Goal: Information Seeking & Learning: Learn about a topic

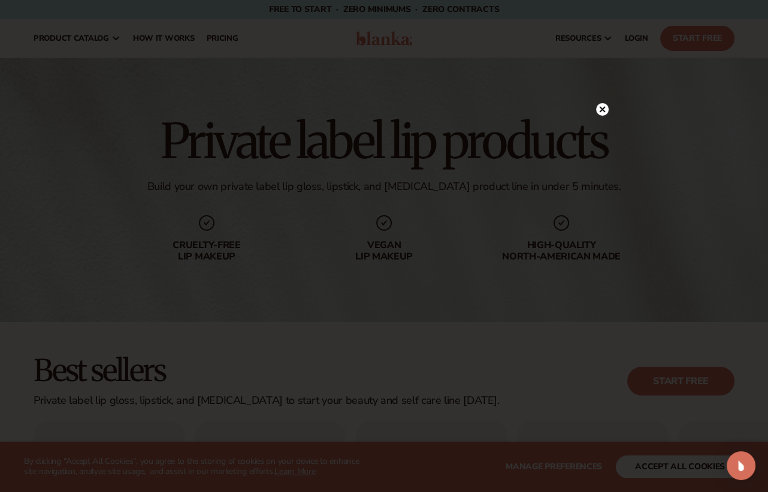
click at [601, 108] on icon at bounding box center [602, 110] width 6 height 6
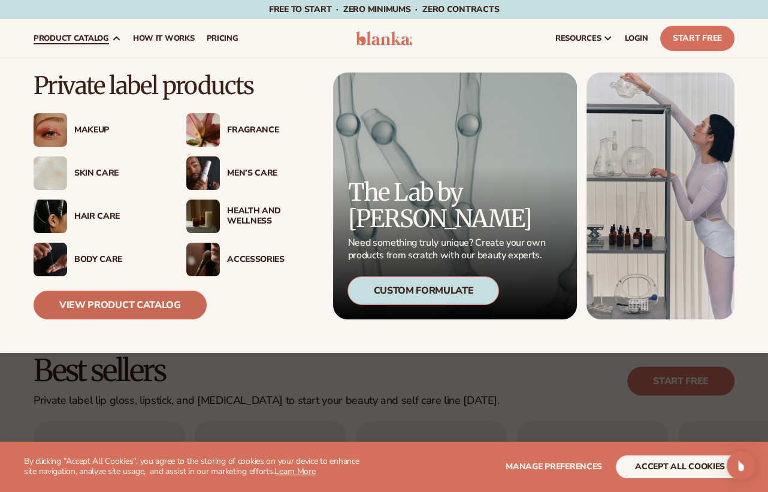
click at [93, 316] on link "View Product Catalog" at bounding box center [120, 304] width 173 height 29
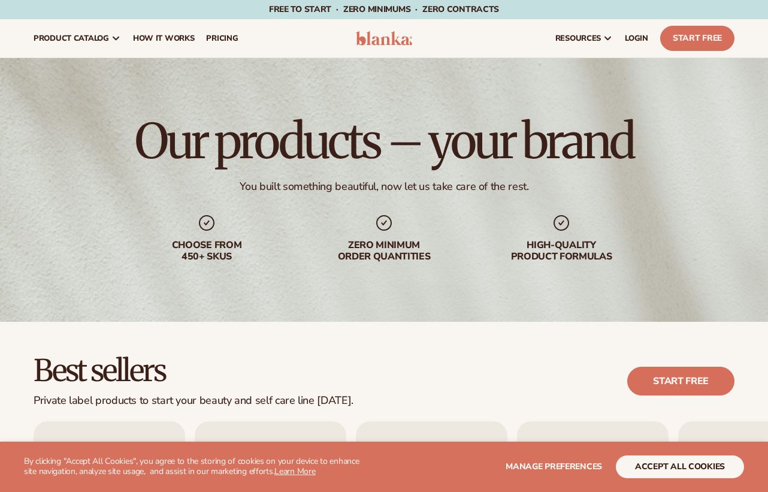
scroll to position [435, 0]
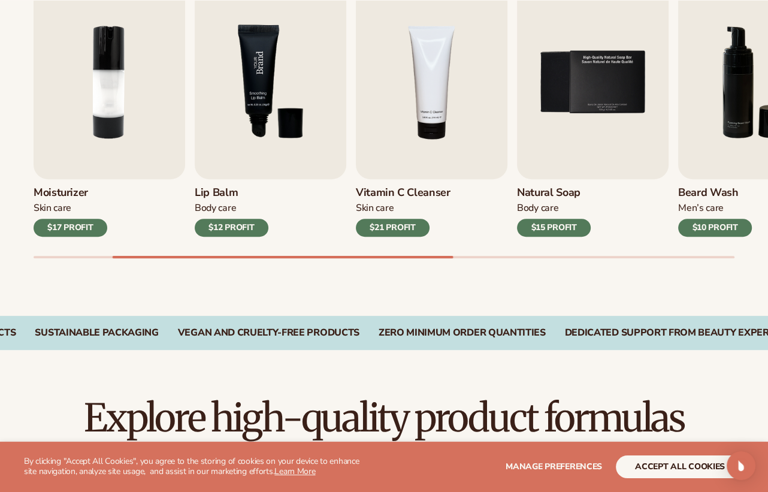
click at [243, 141] on img "3 / 9" at bounding box center [270, 82] width 151 height 193
click at [236, 143] on img "3 / 9" at bounding box center [270, 82] width 151 height 193
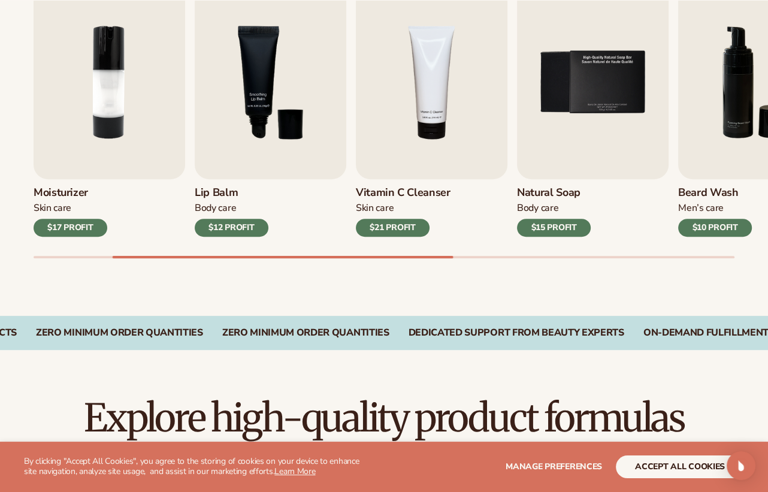
click at [219, 197] on h3 "Lip Balm" at bounding box center [232, 192] width 74 height 13
click at [247, 156] on img "3 / 9" at bounding box center [270, 82] width 151 height 193
click at [234, 226] on div "$12 PROFIT" at bounding box center [232, 228] width 74 height 18
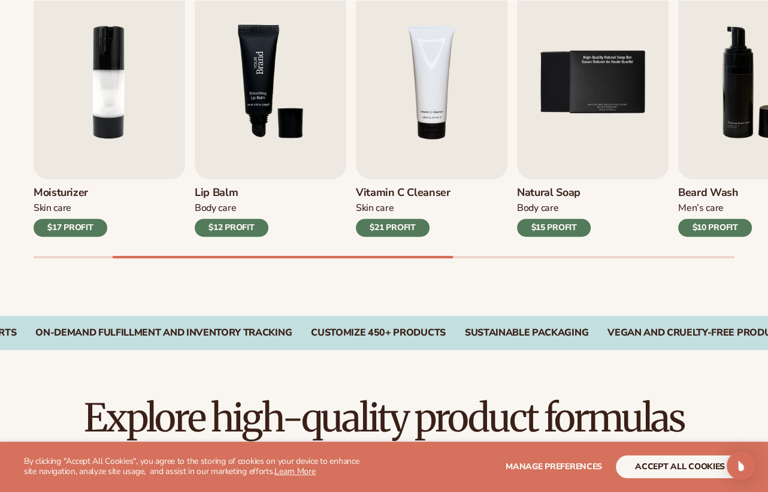
click at [287, 104] on img "3 / 9" at bounding box center [270, 82] width 151 height 193
click at [266, 57] on img "3 / 9" at bounding box center [270, 82] width 151 height 193
click at [266, 59] on img "3 / 9" at bounding box center [270, 82] width 151 height 193
click at [271, 101] on img "3 / 9" at bounding box center [270, 82] width 151 height 193
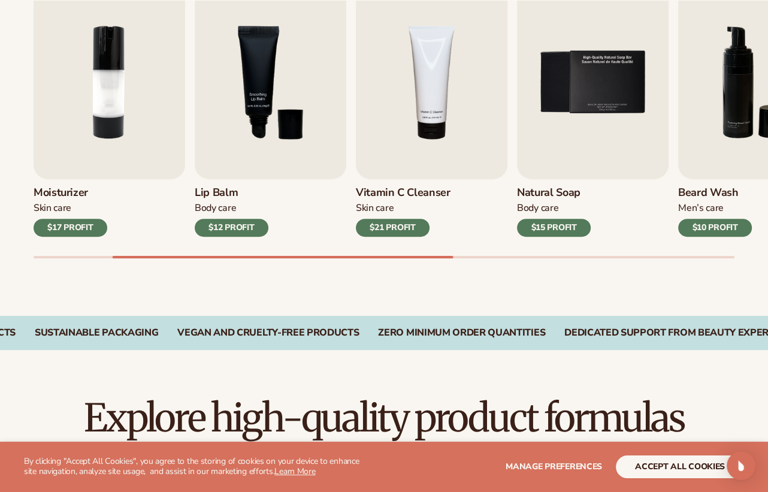
click at [220, 193] on h3 "Lip Balm" at bounding box center [232, 192] width 74 height 13
click at [214, 209] on div "Body Care" at bounding box center [232, 208] width 74 height 13
click at [214, 208] on div "Body Care" at bounding box center [232, 208] width 74 height 13
click at [219, 223] on div "$12 PROFIT" at bounding box center [232, 228] width 74 height 18
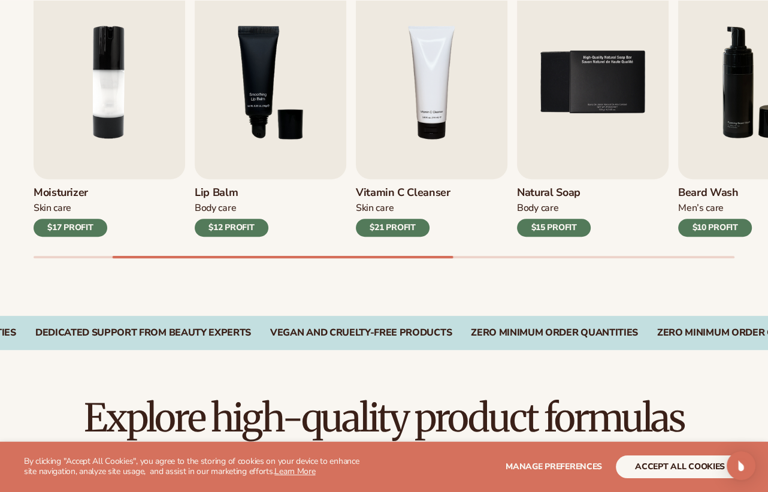
click at [219, 224] on div "$12 PROFIT" at bounding box center [232, 228] width 74 height 18
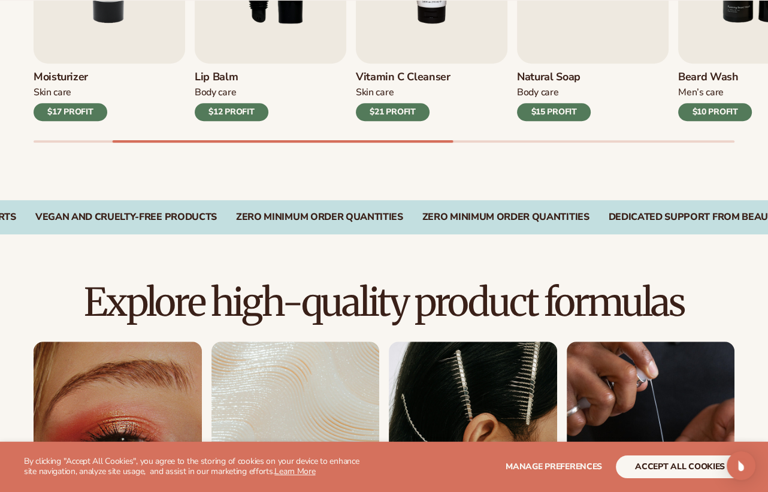
scroll to position [653, 0]
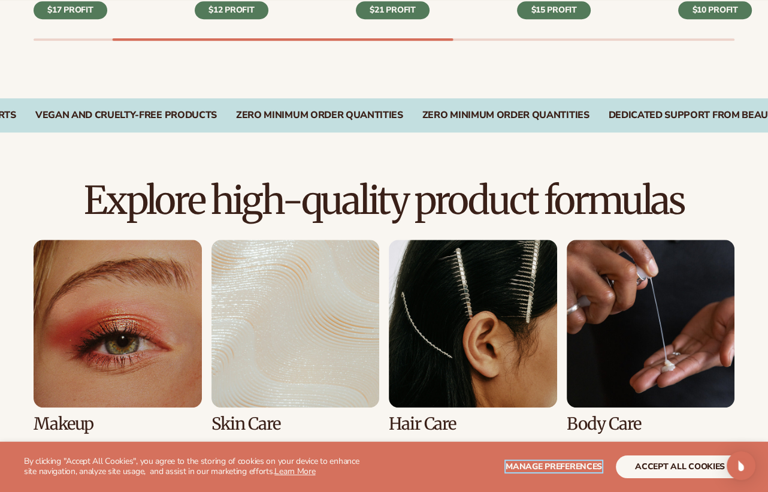
click at [574, 462] on span "Manage preferences" at bounding box center [553, 465] width 96 height 11
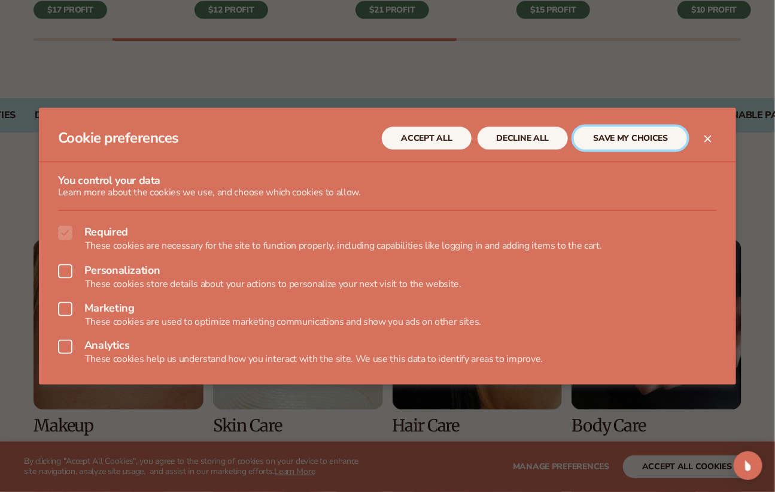
click at [647, 140] on button "SAVE MY CHOICES" at bounding box center [630, 137] width 113 height 23
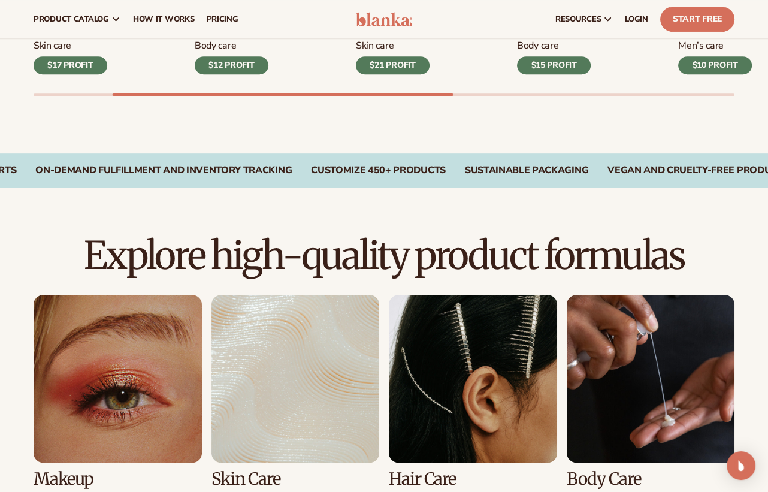
scroll to position [544, 0]
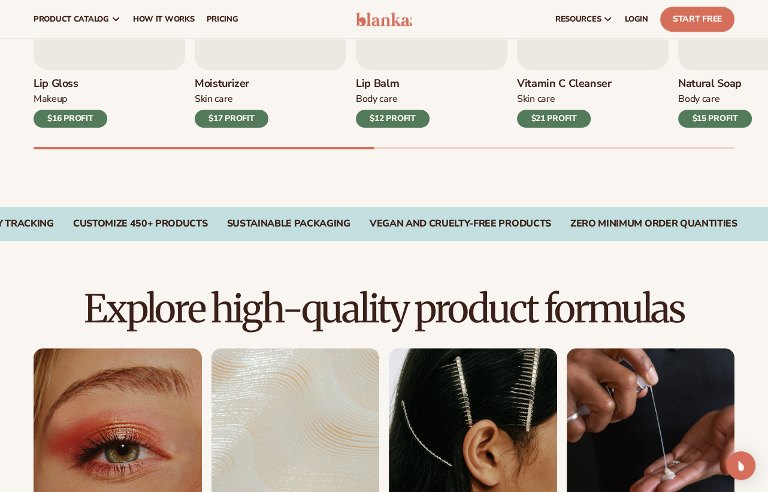
click at [395, 117] on div "$12 PROFIT" at bounding box center [393, 119] width 74 height 18
click at [390, 84] on h3 "Lip Balm" at bounding box center [393, 83] width 74 height 13
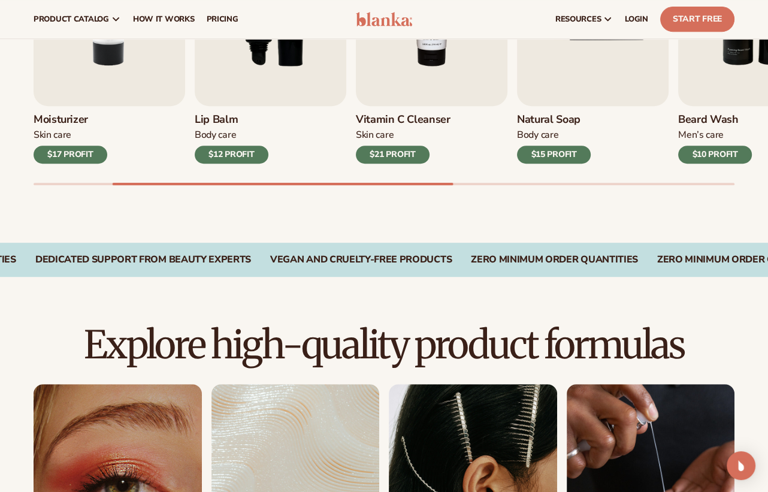
scroll to position [381, 0]
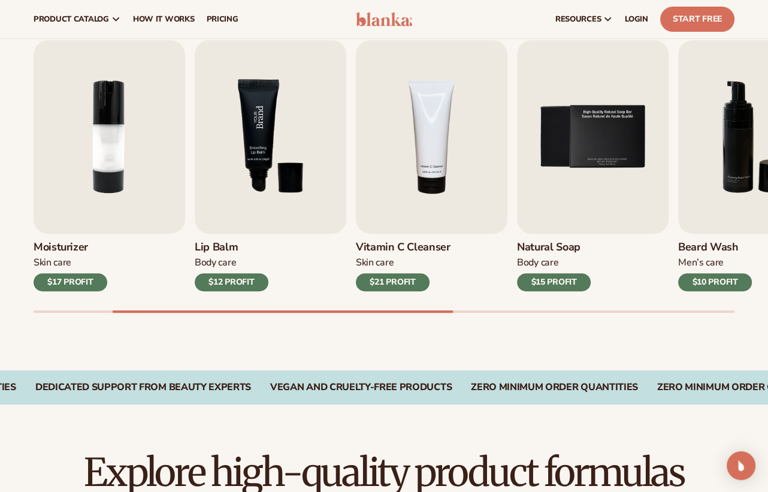
click at [269, 187] on img "3 / 9" at bounding box center [270, 136] width 151 height 193
click at [282, 177] on img "3 / 9" at bounding box center [270, 136] width 151 height 193
